Goal: Information Seeking & Learning: Learn about a topic

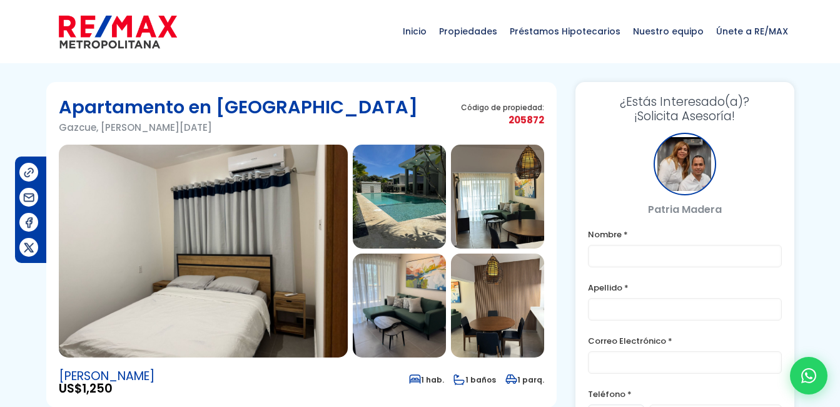
click at [398, 315] on img at bounding box center [399, 305] width 93 height 104
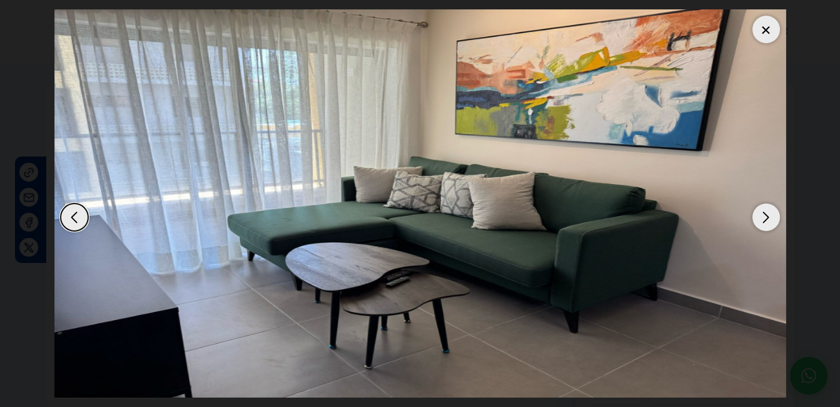
click at [770, 208] on div "Next slide" at bounding box center [767, 217] width 28 height 28
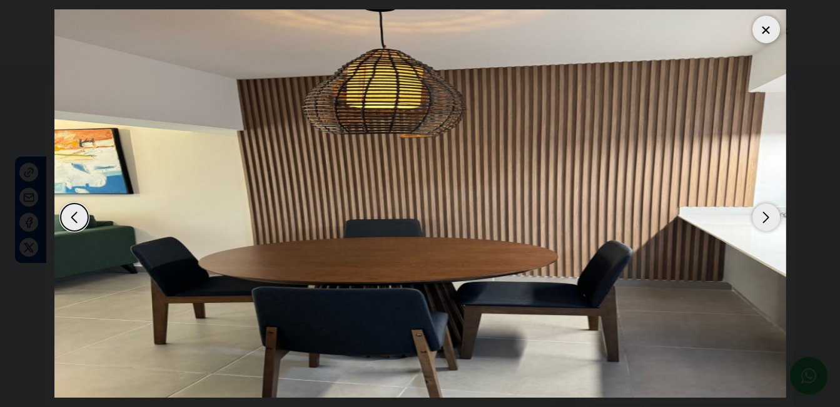
click at [770, 208] on div "Next slide" at bounding box center [767, 217] width 28 height 28
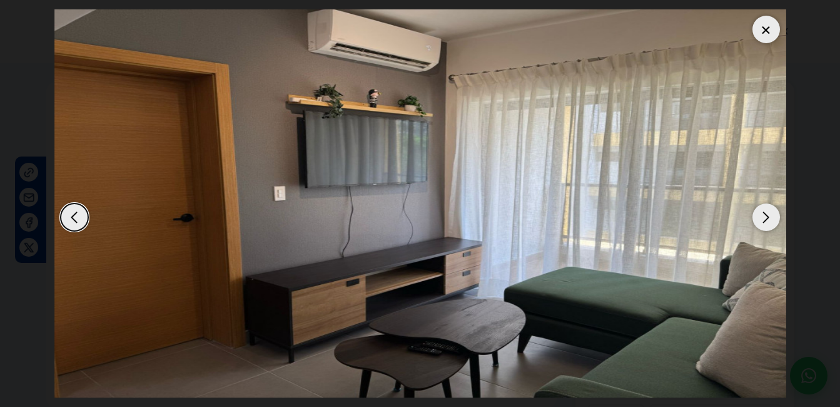
click at [770, 208] on div "Next slide" at bounding box center [767, 217] width 28 height 28
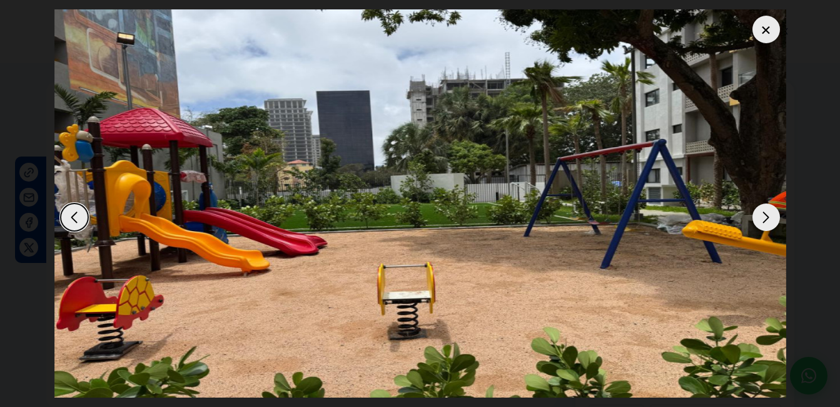
click at [770, 208] on div "Next slide" at bounding box center [767, 217] width 28 height 28
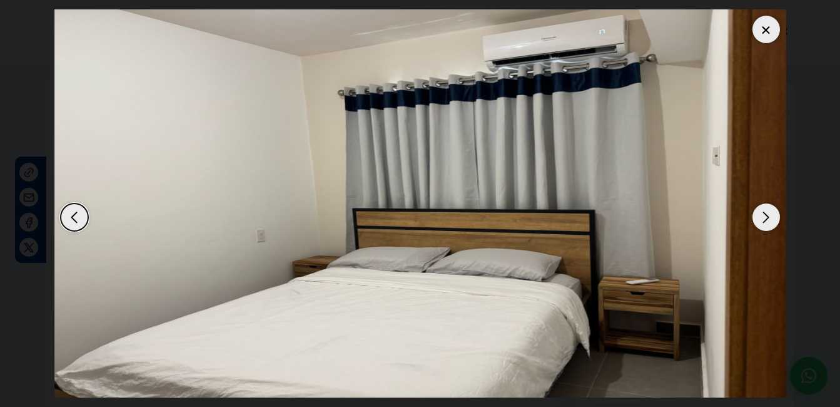
click at [770, 208] on div "Next slide" at bounding box center [767, 217] width 28 height 28
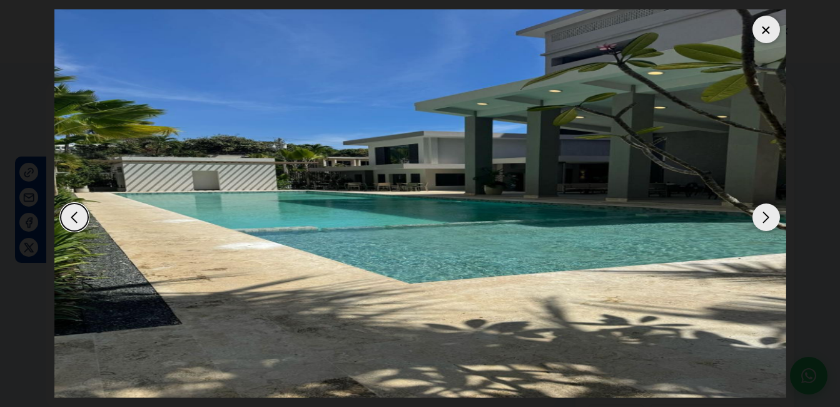
click at [770, 208] on div "Next slide" at bounding box center [767, 217] width 28 height 28
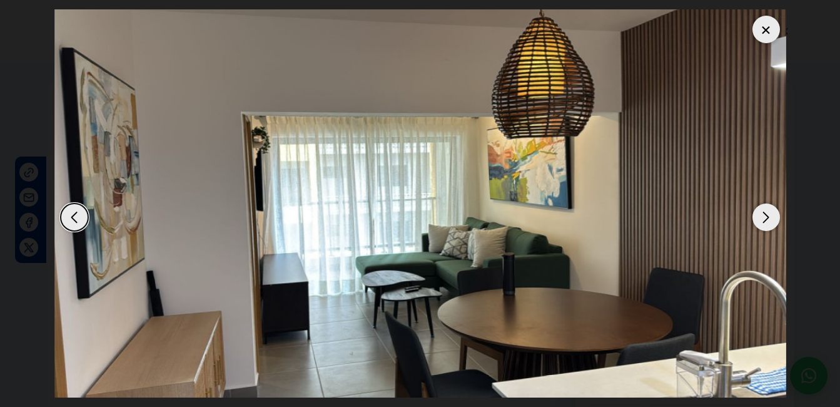
click at [770, 207] on div "Next slide" at bounding box center [767, 217] width 28 height 28
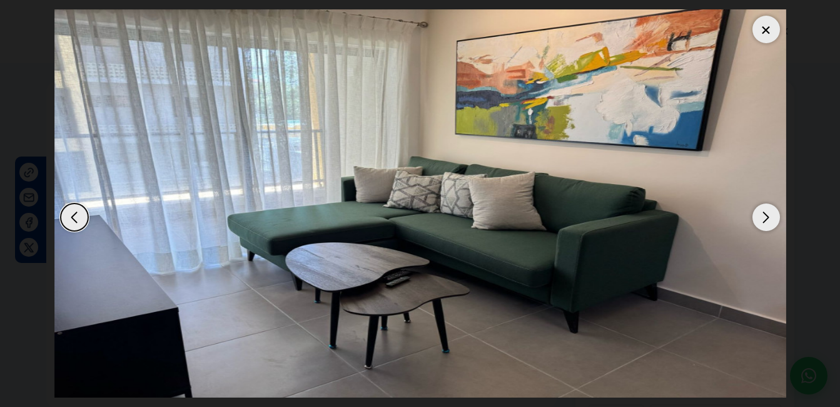
click at [770, 207] on div "Next slide" at bounding box center [767, 217] width 28 height 28
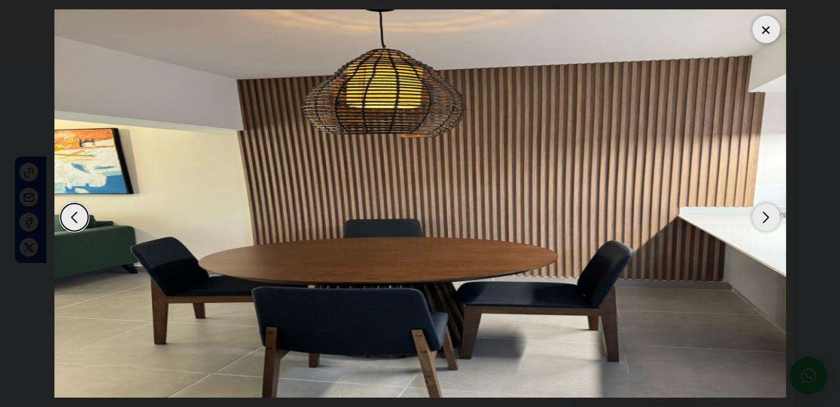
click at [770, 207] on div "Next slide" at bounding box center [767, 217] width 28 height 28
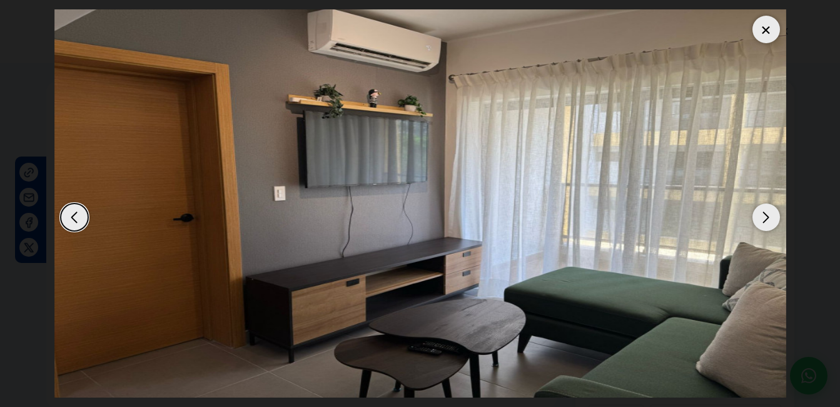
click at [770, 207] on div "Next slide" at bounding box center [767, 217] width 28 height 28
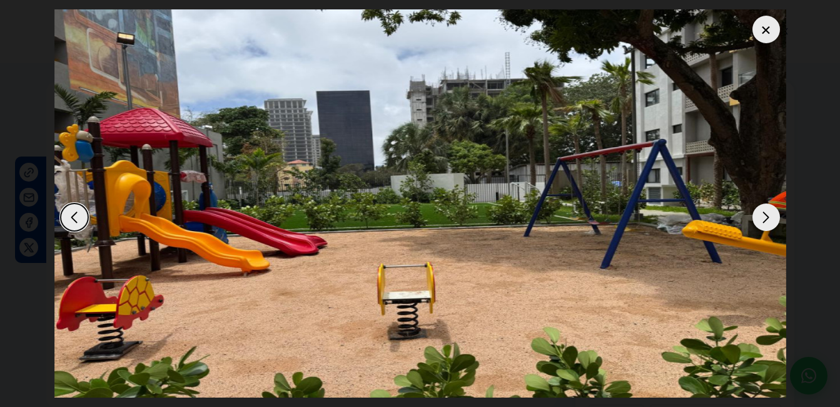
click at [770, 207] on div "Next slide" at bounding box center [767, 217] width 28 height 28
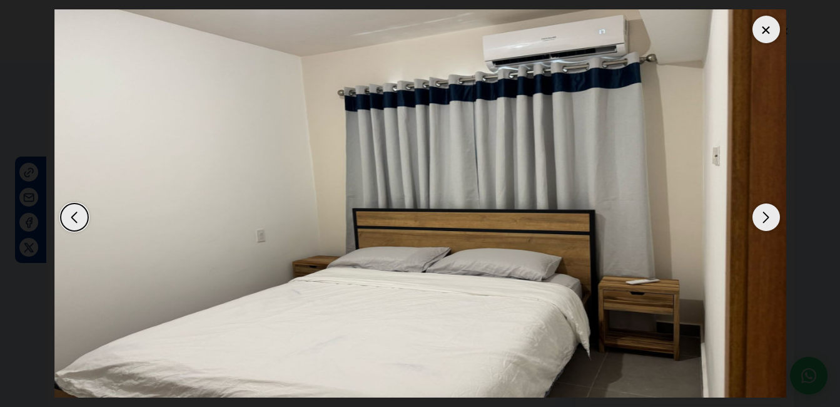
click at [770, 207] on div "Next slide" at bounding box center [767, 217] width 28 height 28
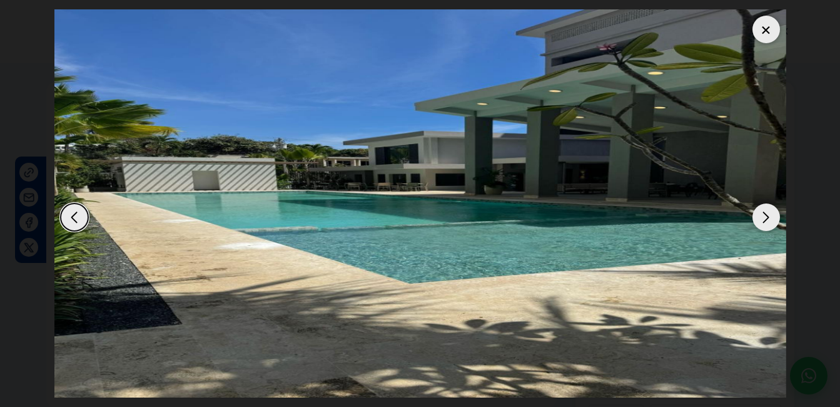
click at [770, 207] on div "Next slide" at bounding box center [767, 217] width 28 height 28
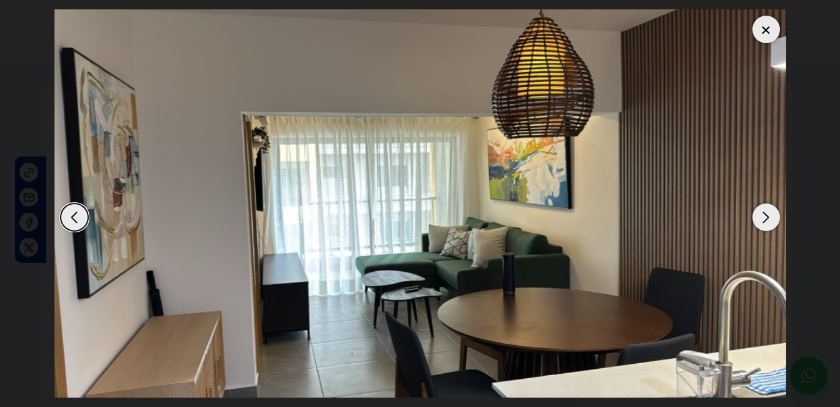
click at [770, 207] on div "Next slide" at bounding box center [767, 217] width 28 height 28
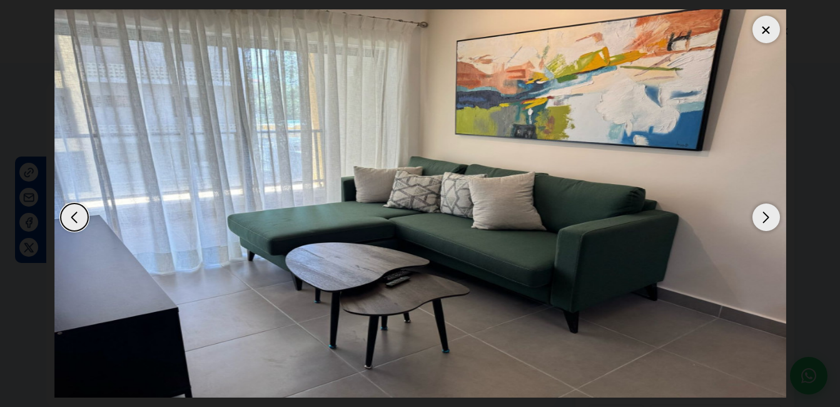
click at [770, 207] on div "Next slide" at bounding box center [767, 217] width 28 height 28
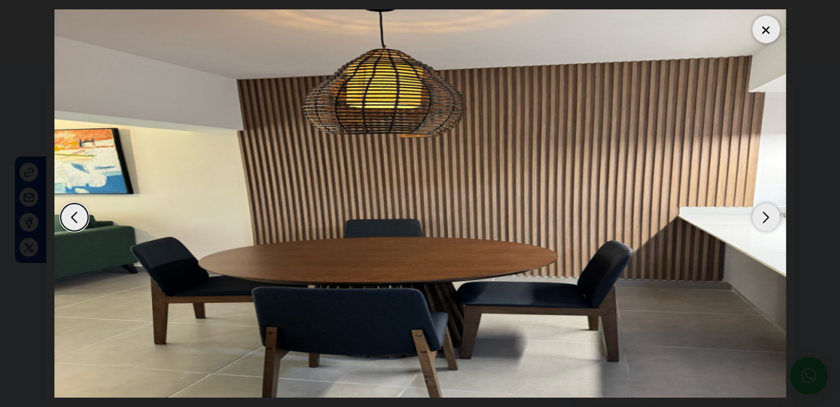
click at [770, 207] on div "Next slide" at bounding box center [767, 217] width 28 height 28
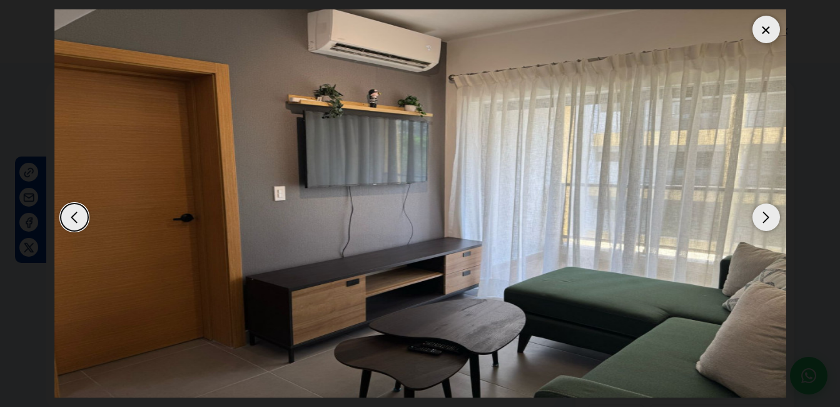
click at [770, 206] on div "Next slide" at bounding box center [767, 217] width 28 height 28
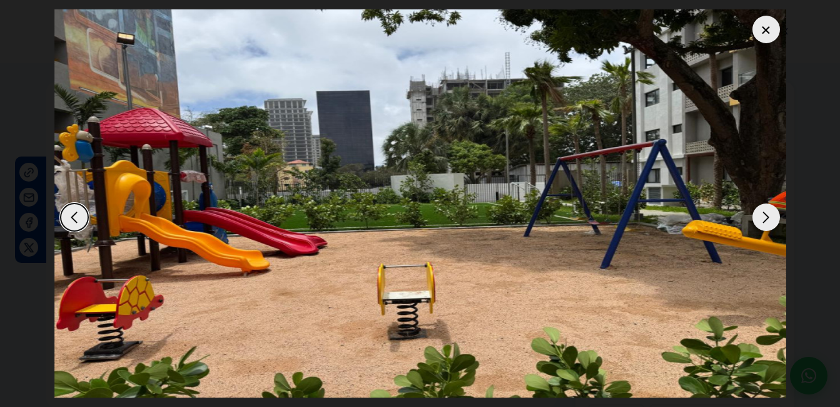
click at [770, 31] on div at bounding box center [767, 30] width 28 height 28
